Goal: Task Accomplishment & Management: Complete application form

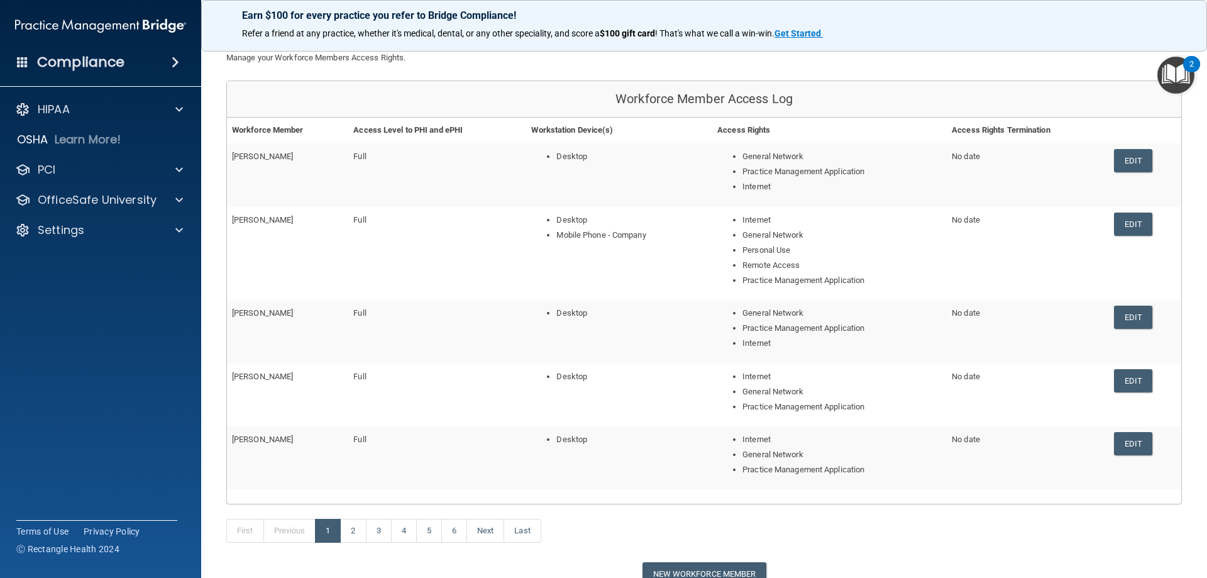
scroll to position [184, 0]
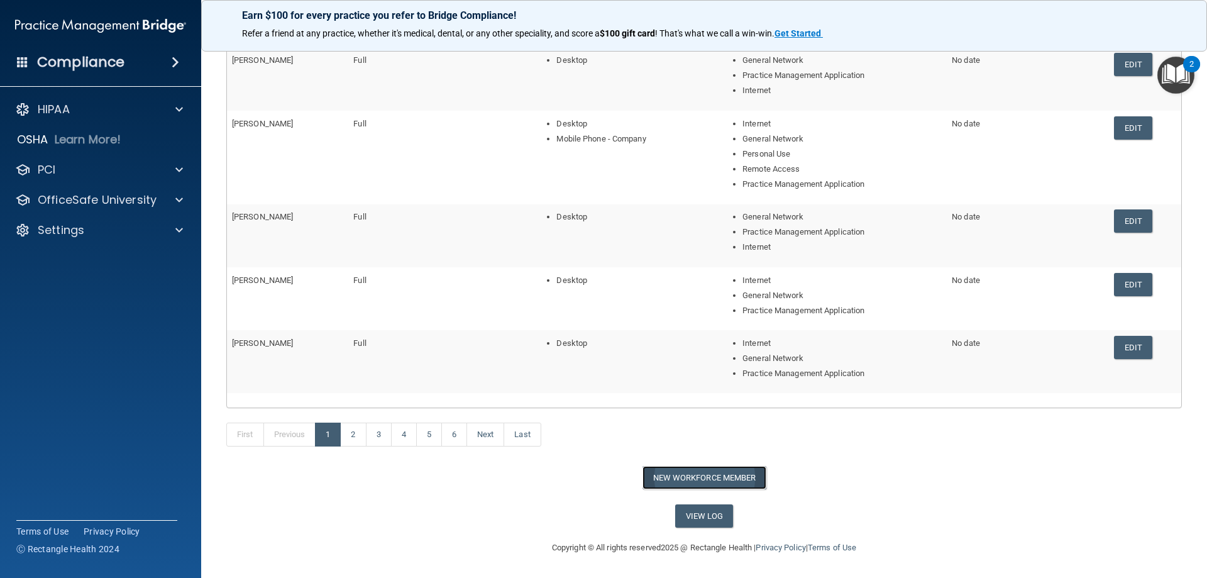
click at [688, 477] on button "New Workforce Member" at bounding box center [704, 477] width 124 height 23
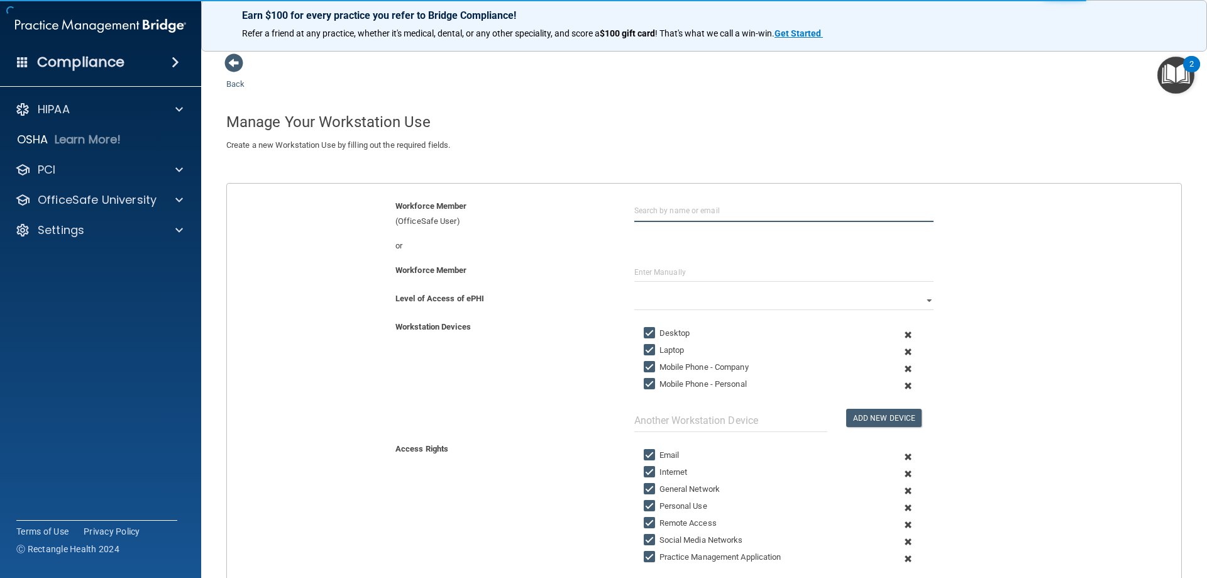
click at [712, 214] on input "text" at bounding box center [783, 210] width 299 height 23
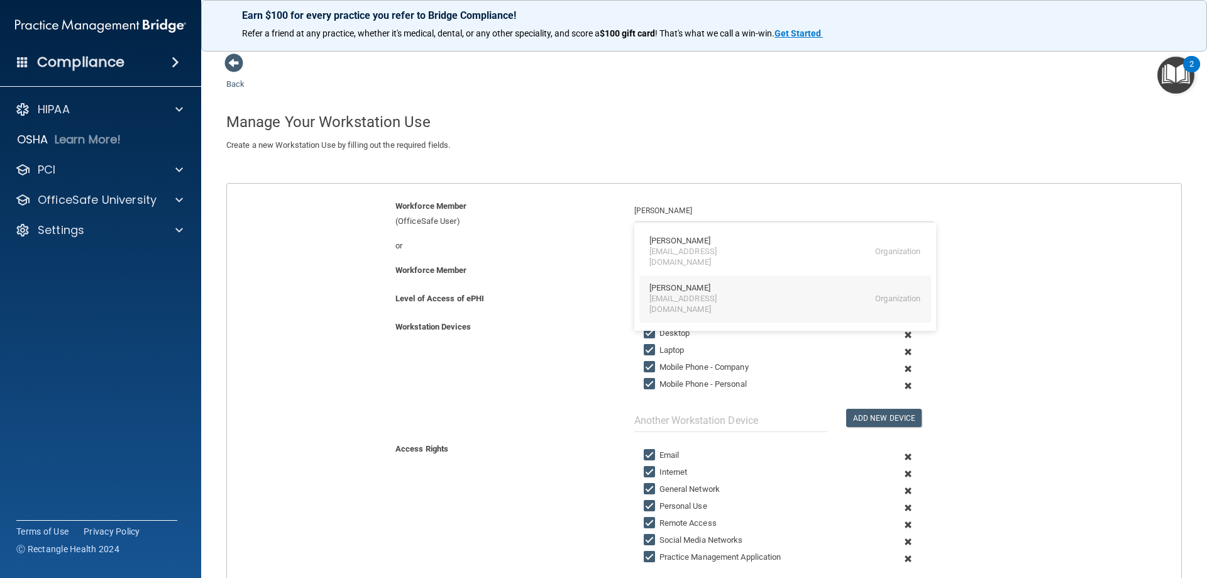
click at [666, 294] on div "[EMAIL_ADDRESS][DOMAIN_NAME]" at bounding box center [703, 304] width 109 height 21
type input "[PERSON_NAME]"
click at [651, 351] on input "Laptop" at bounding box center [651, 350] width 14 height 10
checkbox input "false"
click at [649, 368] on input "Mobile Phone - Company" at bounding box center [651, 367] width 14 height 10
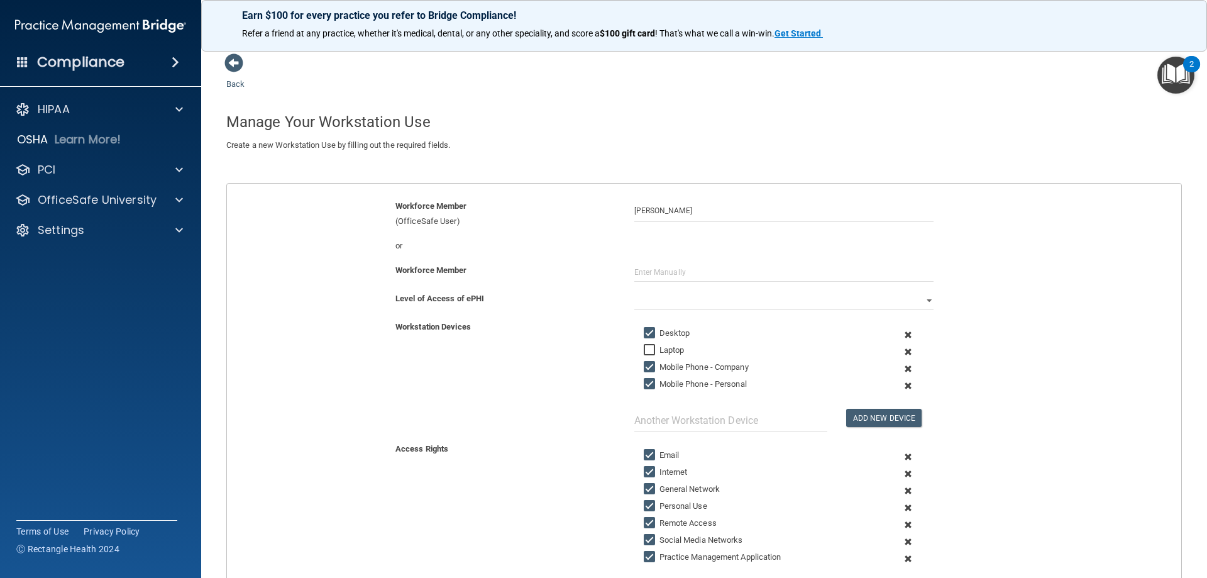
checkbox input "false"
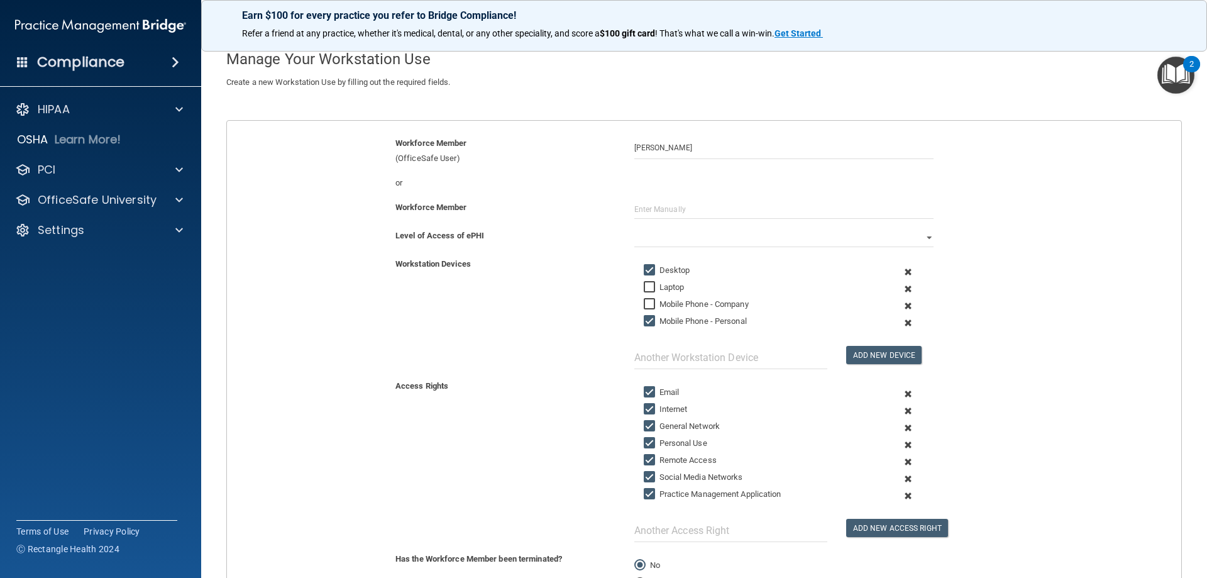
scroll to position [126, 0]
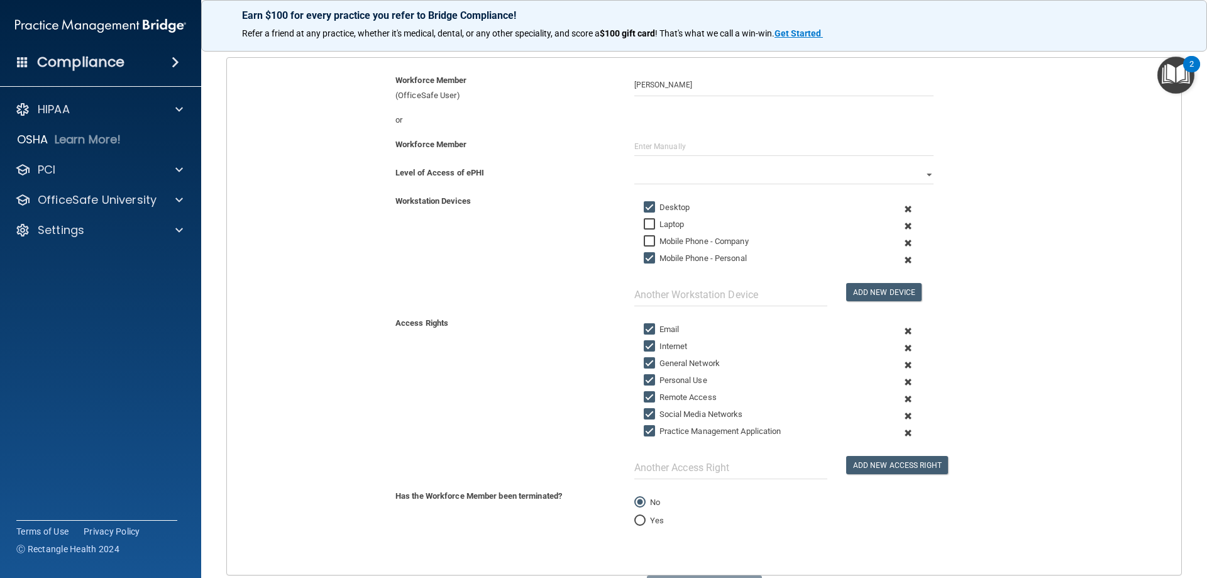
click at [644, 382] on input "Personal Use" at bounding box center [651, 380] width 14 height 10
checkbox input "false"
click at [644, 395] on input "Remote Access" at bounding box center [651, 397] width 14 height 10
checkbox input "false"
click at [646, 412] on input "Social Media Networks" at bounding box center [651, 414] width 14 height 10
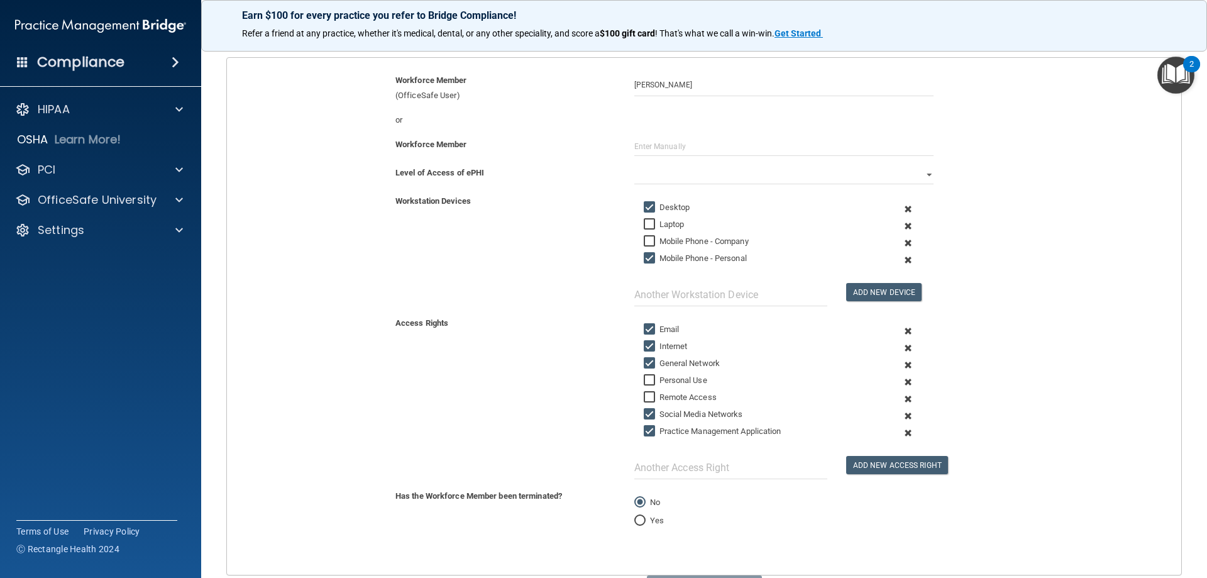
checkbox input "false"
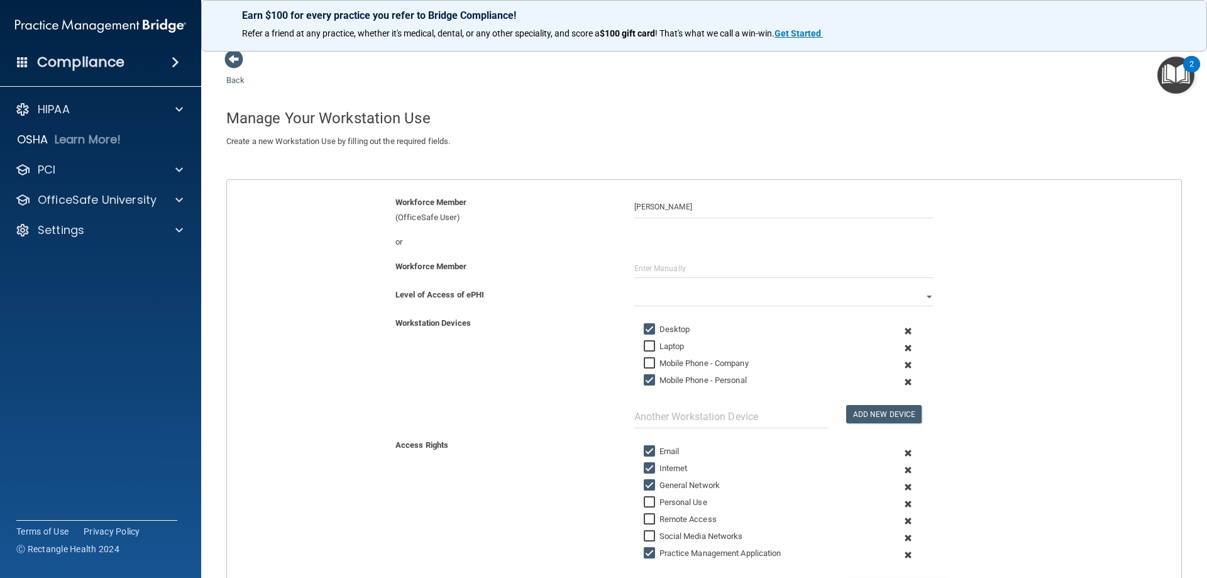
scroll to position [0, 0]
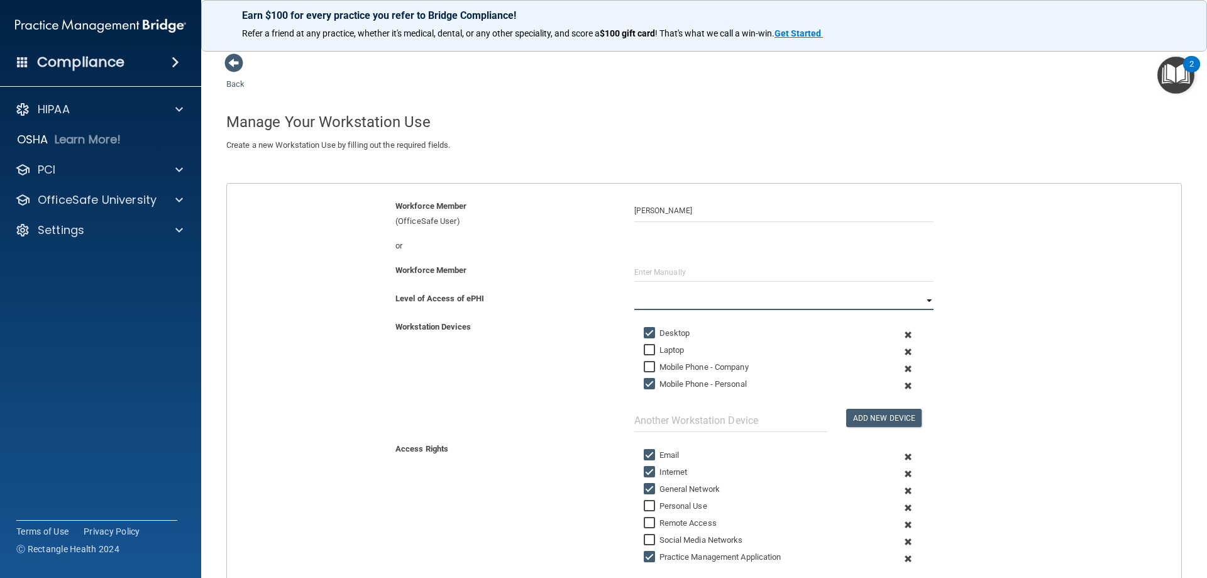
click at [922, 306] on select "Full Limited None" at bounding box center [783, 300] width 299 height 19
click at [634, 291] on select "Full Limited None" at bounding box center [783, 300] width 299 height 19
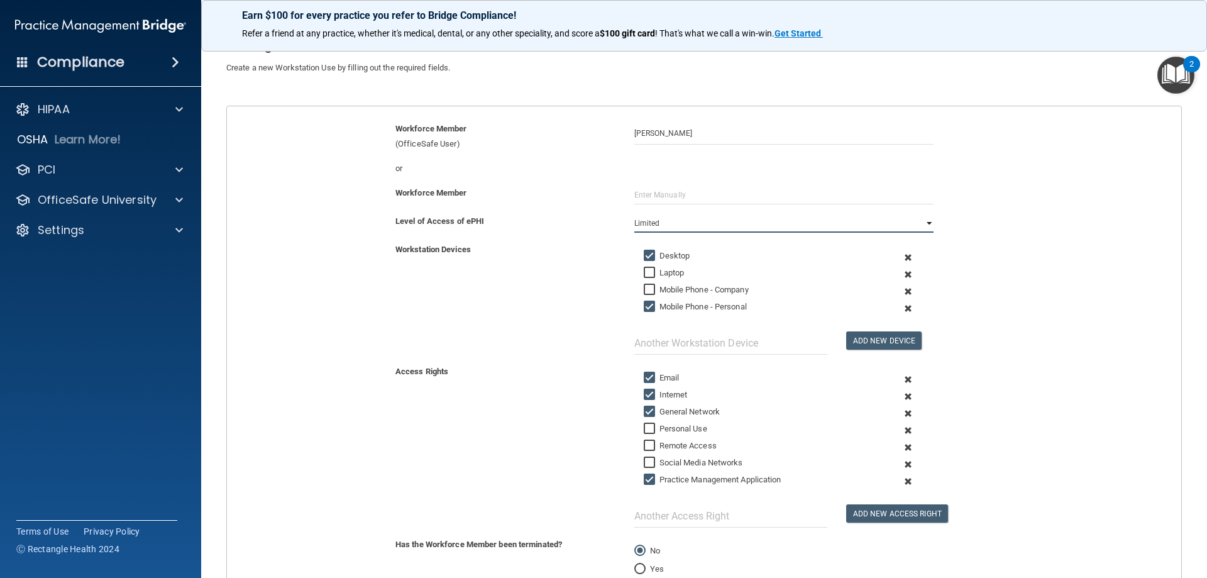
scroll to position [197, 0]
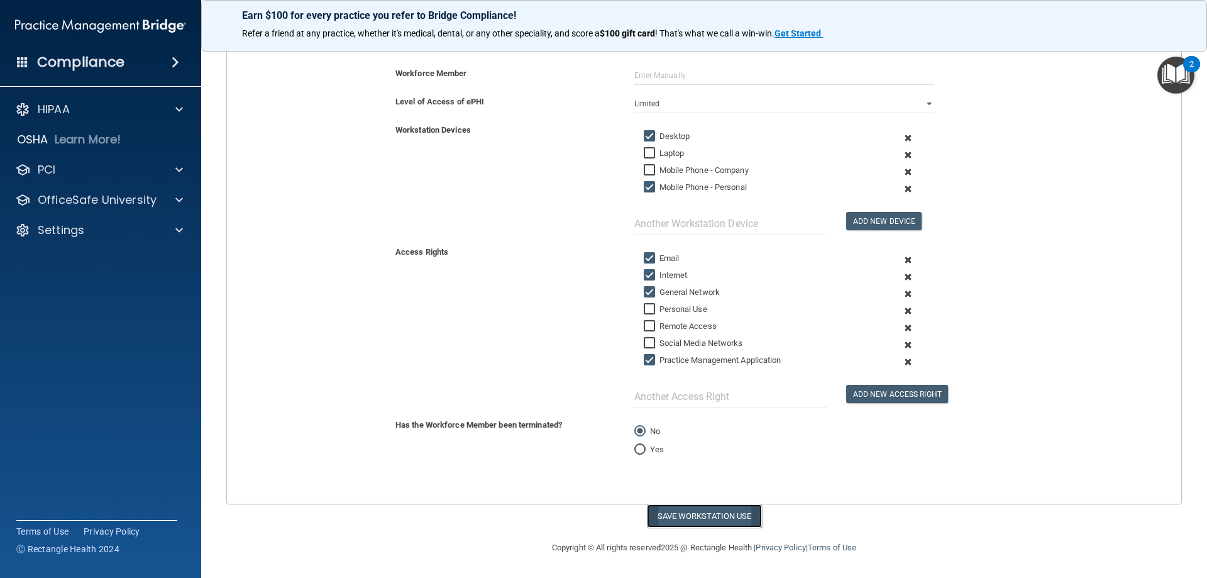
click at [678, 518] on button "Save Workstation Use" at bounding box center [704, 515] width 115 height 23
select select "? string:Full ?"
